Goal: Download file/media

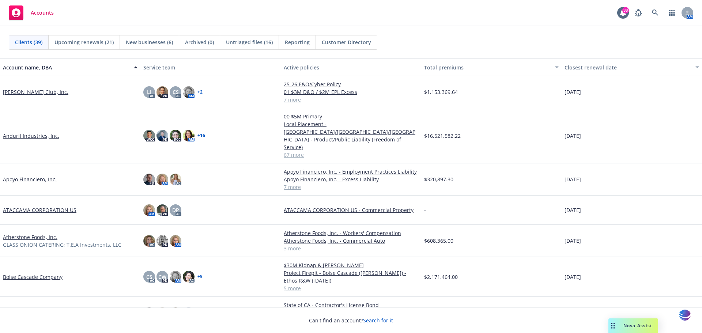
click at [29, 176] on link "Apoyo Financiero, Inc." at bounding box center [30, 180] width 54 height 8
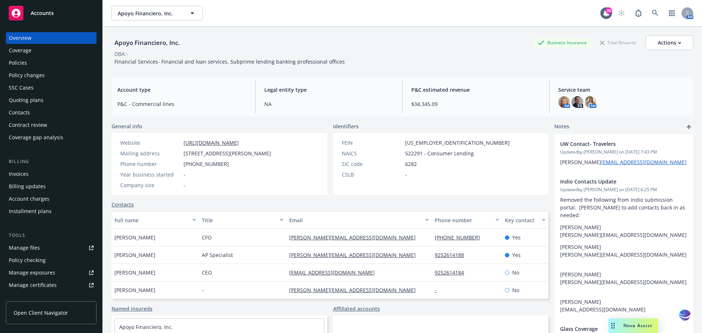
click at [19, 64] on div "Policies" at bounding box center [18, 63] width 18 height 12
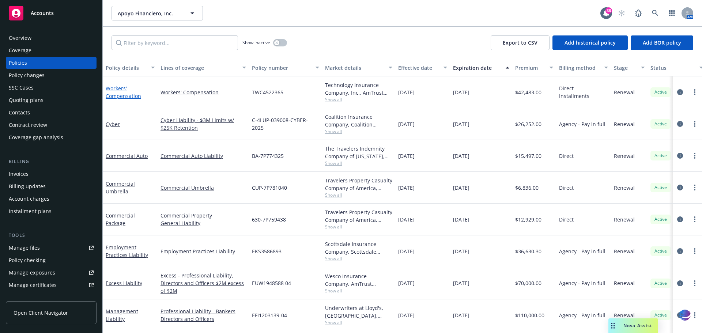
click at [115, 89] on link "Workers' Compensation" at bounding box center [123, 92] width 35 height 15
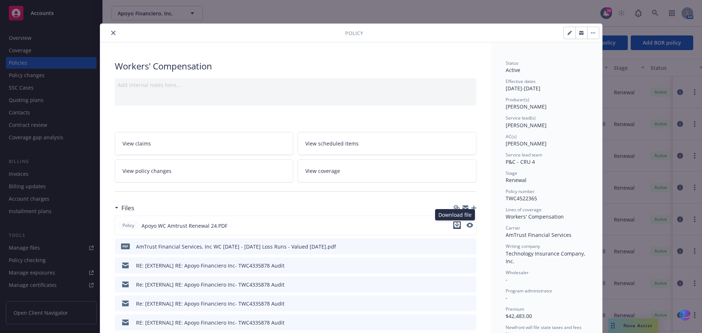
click at [454, 225] on icon "download file" at bounding box center [457, 225] width 6 height 6
